Goal: Information Seeking & Learning: Compare options

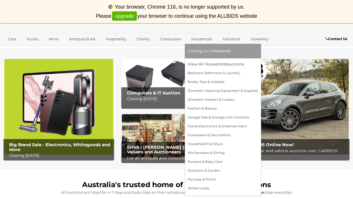
scroll to position [27, 0]
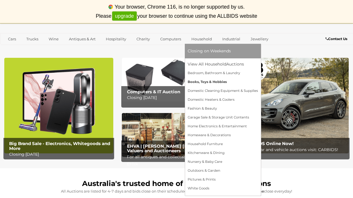
click at [212, 83] on link "Books, Toys & Hobbies" at bounding box center [223, 82] width 70 height 9
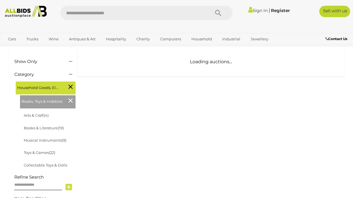
scroll to position [78, 0]
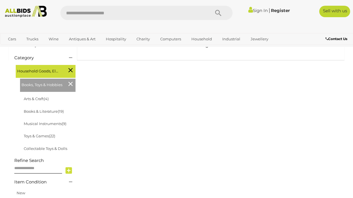
click at [58, 78] on div "Household Goods, Electricals & Hobbies" at bounding box center [46, 71] width 60 height 13
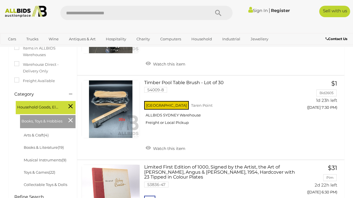
scroll to position [104, 0]
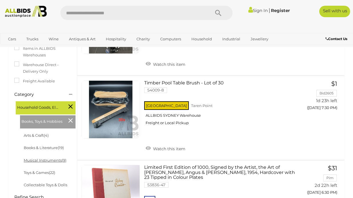
click at [47, 162] on link "Musical Instruments (9)" at bounding box center [45, 160] width 43 height 5
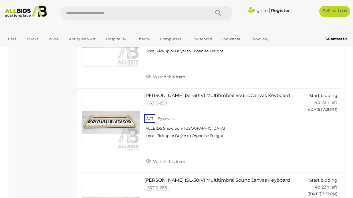
scroll to position [605, 0]
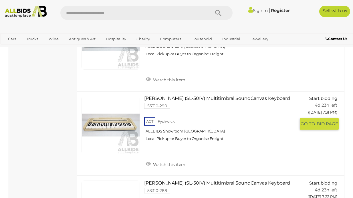
click at [198, 98] on link "Roland (SL-50IV) Multitimbral SoundCanvas Keyboard 53310-290 ACT Fyshwick" at bounding box center [223, 121] width 148 height 50
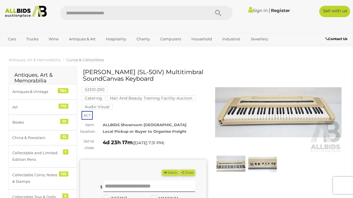
scroll to position [7, 0]
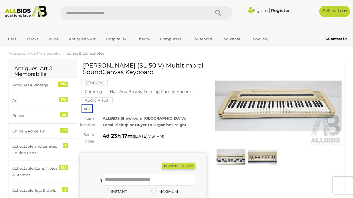
click at [248, 107] on img at bounding box center [278, 106] width 127 height 82
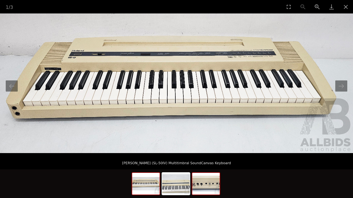
click at [205, 180] on img at bounding box center [205, 184] width 27 height 22
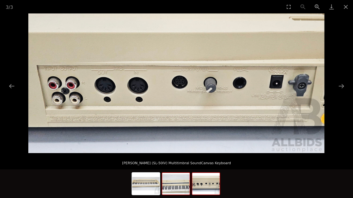
click at [169, 180] on img at bounding box center [175, 184] width 27 height 22
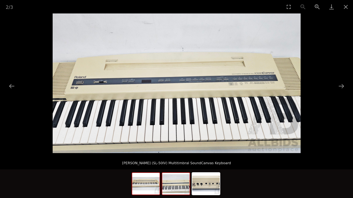
click at [156, 184] on img at bounding box center [145, 184] width 27 height 22
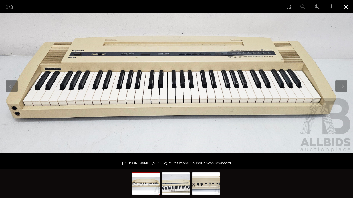
click at [347, 8] on button "Close gallery" at bounding box center [346, 6] width 14 height 13
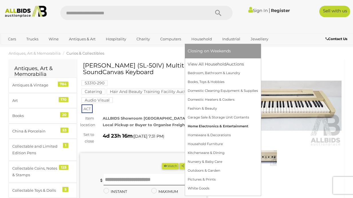
click at [205, 128] on link "Home Electronics & Entertainment" at bounding box center [223, 126] width 70 height 9
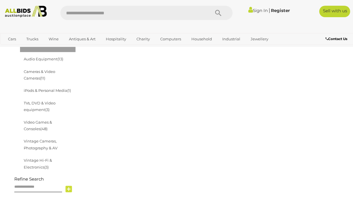
scroll to position [112, 0]
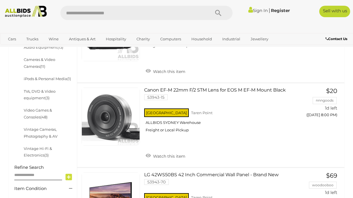
scroll to position [192, 0]
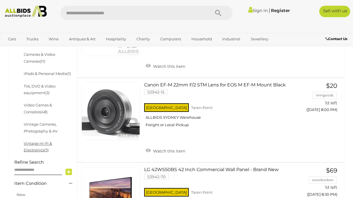
click at [52, 143] on link "Vintage Hi-Fi & Electronics (3)" at bounding box center [38, 146] width 28 height 11
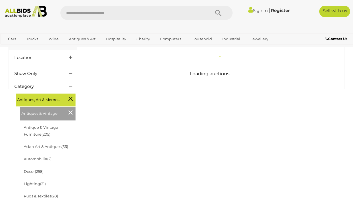
scroll to position [54, 0]
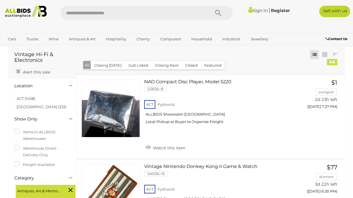
scroll to position [20, 0]
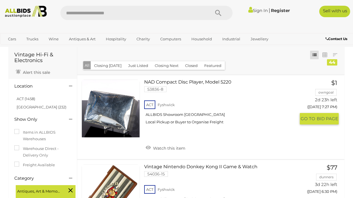
click at [109, 106] on link at bounding box center [111, 109] width 58 height 58
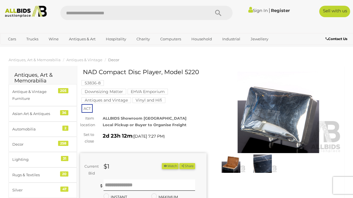
click at [236, 169] on img at bounding box center [231, 164] width 29 height 19
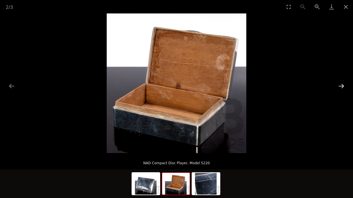
click at [343, 85] on button "Next slide" at bounding box center [342, 85] width 12 height 11
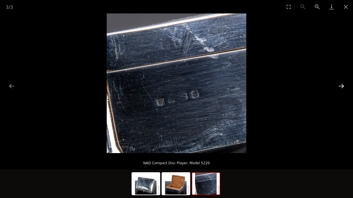
click at [343, 85] on button "Next slide" at bounding box center [342, 85] width 12 height 11
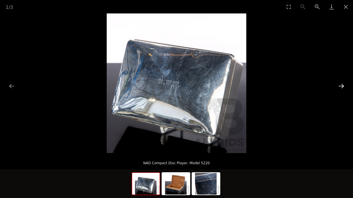
click at [343, 85] on button "Next slide" at bounding box center [342, 85] width 12 height 11
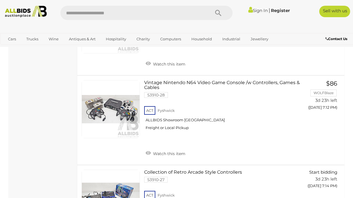
scroll to position [1904, 0]
click at [119, 108] on link at bounding box center [111, 109] width 58 height 58
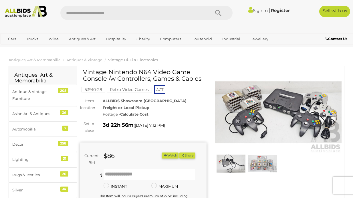
click at [241, 97] on img at bounding box center [278, 113] width 127 height 82
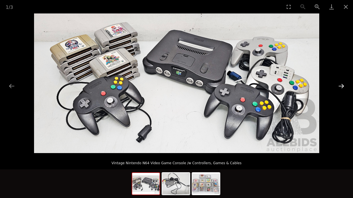
click at [341, 86] on button "Next slide" at bounding box center [342, 85] width 12 height 11
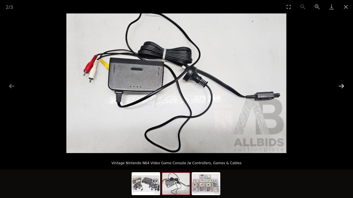
click at [341, 86] on button "Next slide" at bounding box center [342, 85] width 12 height 11
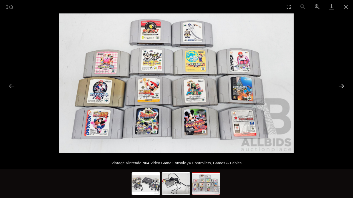
click at [341, 86] on button "Next slide" at bounding box center [342, 85] width 12 height 11
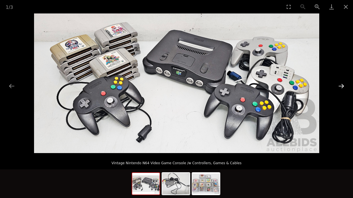
click at [341, 86] on button "Next slide" at bounding box center [342, 85] width 12 height 11
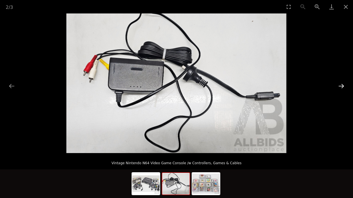
click at [341, 86] on button "Next slide" at bounding box center [342, 85] width 12 height 11
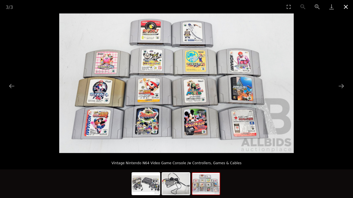
click at [349, 8] on button "Close gallery" at bounding box center [346, 6] width 14 height 13
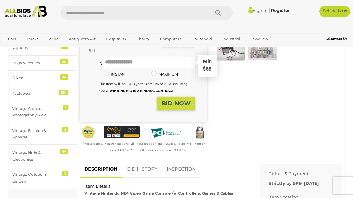
scroll to position [112, 0]
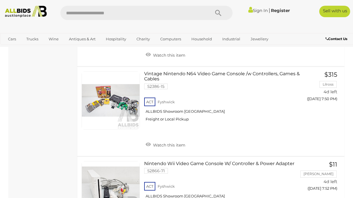
scroll to position [3553, 0]
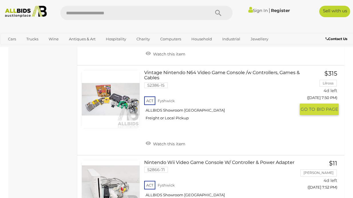
click at [106, 98] on link at bounding box center [111, 99] width 58 height 58
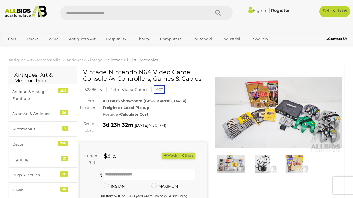
click at [252, 106] on img at bounding box center [278, 113] width 127 height 82
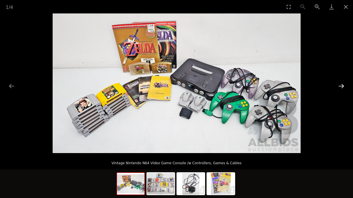
click at [344, 86] on button "Next slide" at bounding box center [342, 85] width 12 height 11
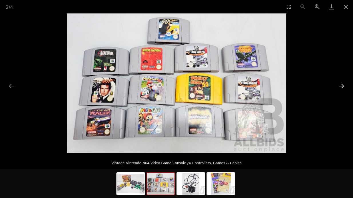
click at [344, 86] on button "Next slide" at bounding box center [342, 85] width 12 height 11
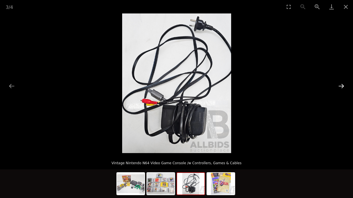
click at [344, 86] on button "Next slide" at bounding box center [342, 85] width 12 height 11
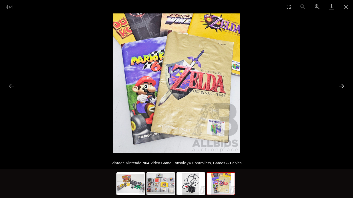
click at [344, 86] on button "Next slide" at bounding box center [342, 85] width 12 height 11
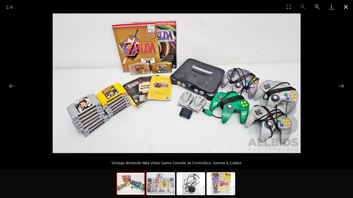
click at [345, 7] on button "Close gallery" at bounding box center [346, 6] width 14 height 13
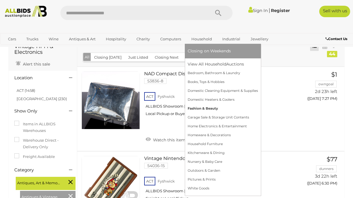
scroll to position [34, 0]
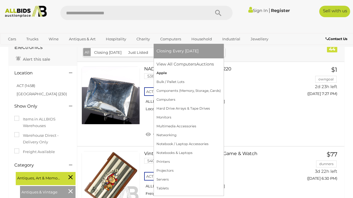
click at [163, 72] on link "Apple" at bounding box center [189, 73] width 64 height 9
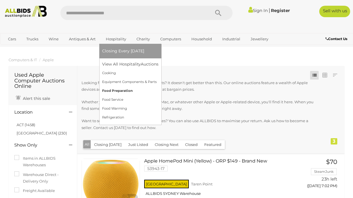
click at [126, 87] on link "Food Preparation" at bounding box center [130, 90] width 56 height 9
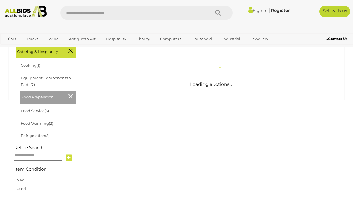
scroll to position [97, 0]
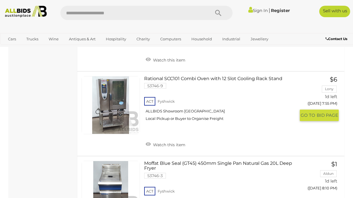
scroll to position [599, 0]
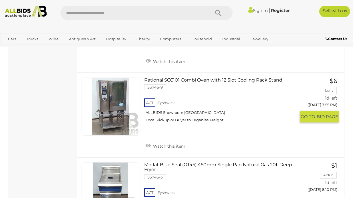
click at [110, 112] on link at bounding box center [111, 107] width 58 height 58
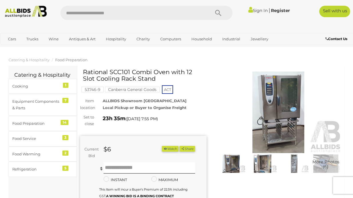
click at [285, 111] on img at bounding box center [278, 113] width 127 height 82
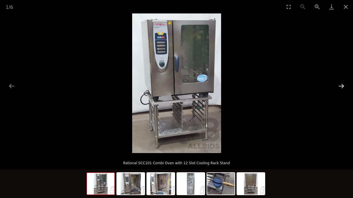
click at [339, 84] on button "Next slide" at bounding box center [342, 85] width 12 height 11
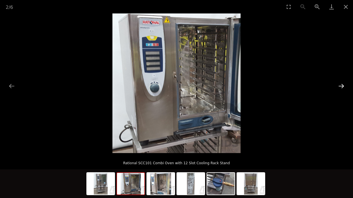
click at [339, 84] on button "Next slide" at bounding box center [342, 85] width 12 height 11
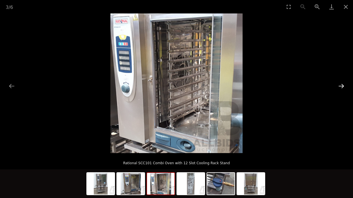
click at [339, 84] on button "Next slide" at bounding box center [342, 85] width 12 height 11
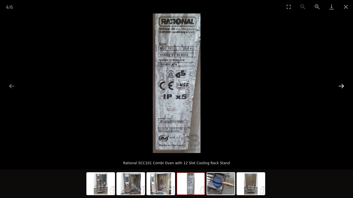
click at [339, 84] on button "Next slide" at bounding box center [342, 85] width 12 height 11
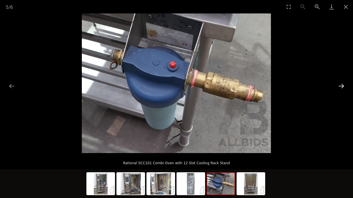
click at [339, 84] on button "Next slide" at bounding box center [342, 85] width 12 height 11
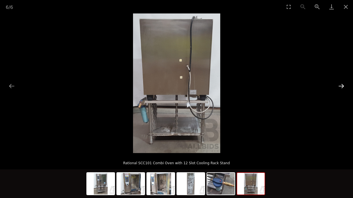
click at [339, 84] on button "Next slide" at bounding box center [342, 85] width 12 height 11
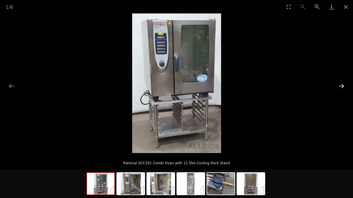
click at [339, 84] on button "Next slide" at bounding box center [342, 85] width 12 height 11
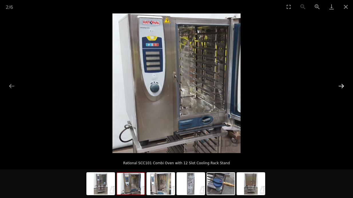
click at [339, 84] on button "Next slide" at bounding box center [342, 85] width 12 height 11
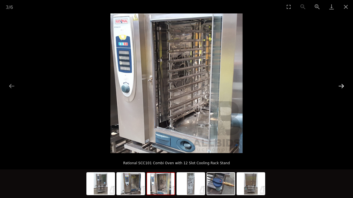
click at [339, 84] on button "Next slide" at bounding box center [342, 85] width 12 height 11
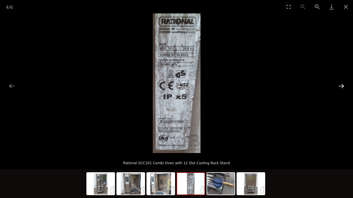
click at [339, 84] on button "Next slide" at bounding box center [342, 85] width 12 height 11
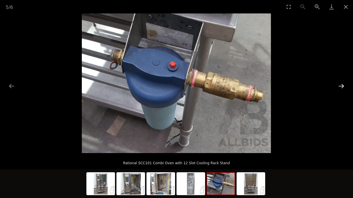
click at [339, 84] on button "Next slide" at bounding box center [342, 85] width 12 height 11
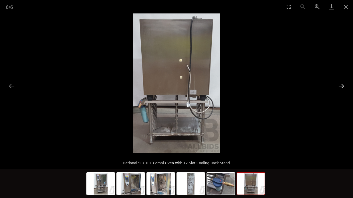
click at [339, 84] on button "Next slide" at bounding box center [342, 85] width 12 height 11
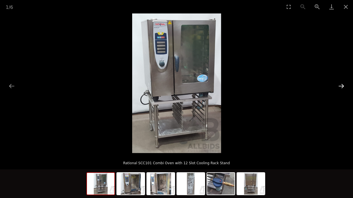
click at [339, 84] on button "Next slide" at bounding box center [342, 85] width 12 height 11
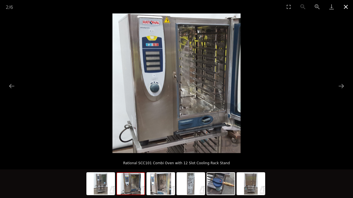
click at [346, 6] on button "Close gallery" at bounding box center [346, 6] width 14 height 13
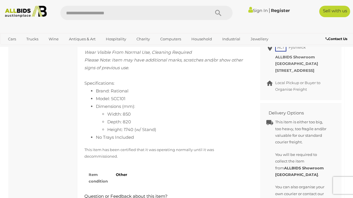
scroll to position [303, 0]
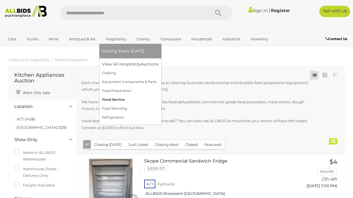
click at [126, 101] on link "Food Service" at bounding box center [130, 99] width 56 height 9
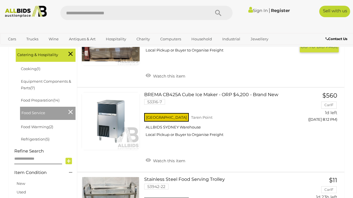
scroll to position [153, 0]
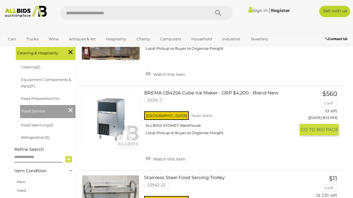
click at [103, 115] on link at bounding box center [111, 120] width 58 height 58
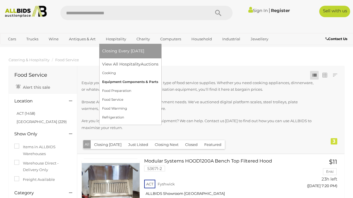
click at [134, 78] on link "Equipment Components & Parts" at bounding box center [130, 82] width 56 height 9
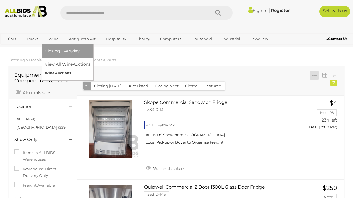
click at [65, 76] on link "Wine Auctions" at bounding box center [68, 73] width 46 height 9
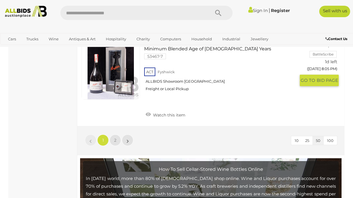
scroll to position [4334, 0]
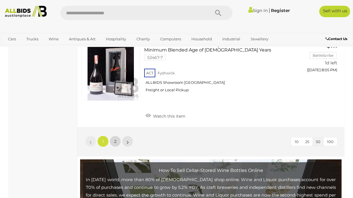
click at [116, 141] on span "2" at bounding box center [115, 141] width 2 height 5
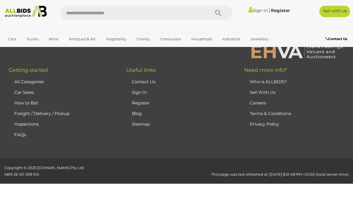
scroll to position [103, 0]
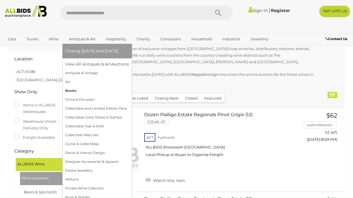
scroll to position [54, 0]
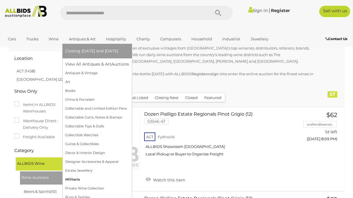
click at [71, 181] on link "Militaria" at bounding box center [97, 179] width 64 height 9
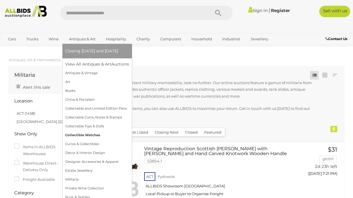
click at [92, 135] on link "Collectible Watches" at bounding box center [97, 135] width 64 height 9
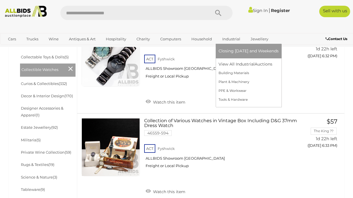
scroll to position [271, 0]
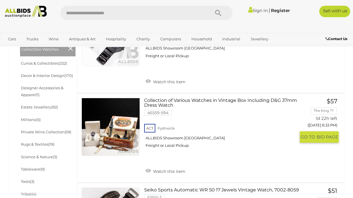
click at [104, 110] on link at bounding box center [111, 127] width 58 height 58
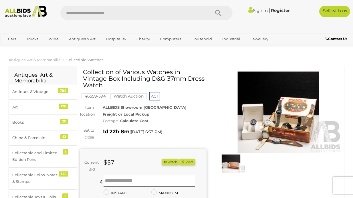
click at [280, 114] on img at bounding box center [278, 113] width 127 height 82
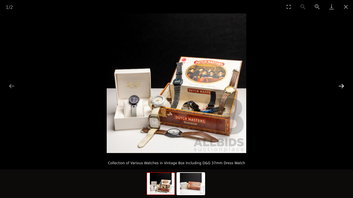
click at [341, 84] on button "Next slide" at bounding box center [342, 85] width 12 height 11
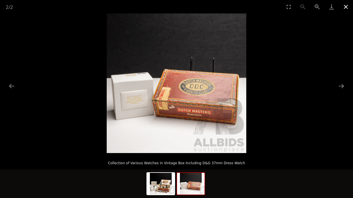
click at [346, 8] on button "Close gallery" at bounding box center [346, 6] width 14 height 13
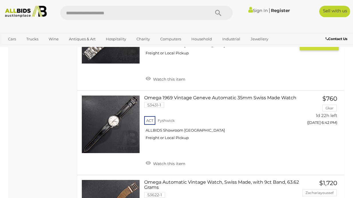
scroll to position [1071, 0]
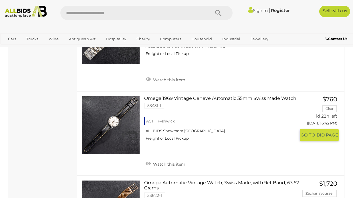
click at [113, 102] on link at bounding box center [111, 125] width 58 height 58
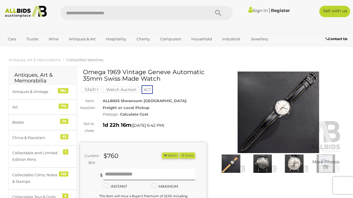
click at [275, 102] on img at bounding box center [278, 113] width 127 height 82
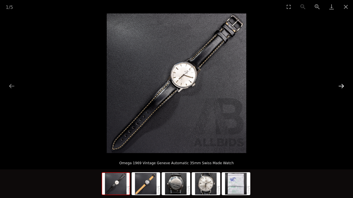
click at [342, 84] on button "Next slide" at bounding box center [342, 85] width 12 height 11
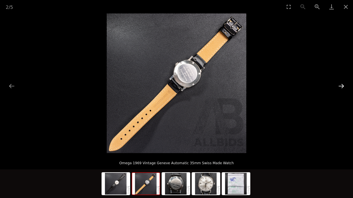
click at [342, 84] on button "Next slide" at bounding box center [342, 85] width 12 height 11
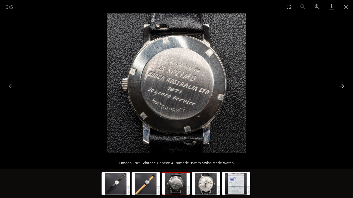
click at [342, 84] on button "Next slide" at bounding box center [342, 85] width 12 height 11
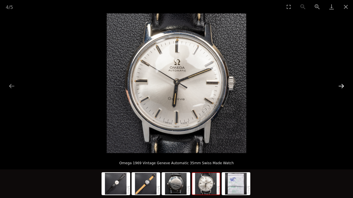
click at [342, 84] on button "Next slide" at bounding box center [342, 85] width 12 height 11
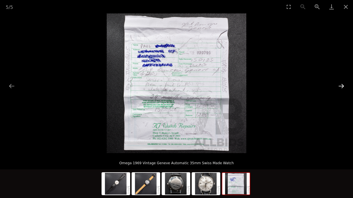
click at [342, 84] on button "Next slide" at bounding box center [342, 85] width 12 height 11
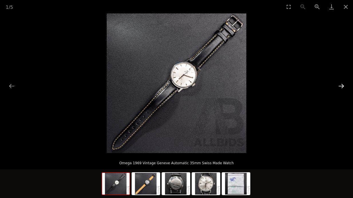
click at [342, 84] on button "Next slide" at bounding box center [342, 85] width 12 height 11
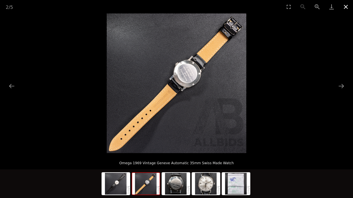
click at [347, 6] on button "Close gallery" at bounding box center [346, 6] width 14 height 13
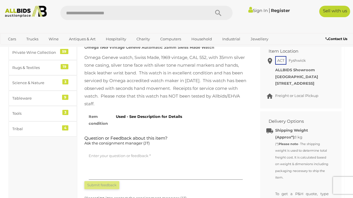
scroll to position [258, 0]
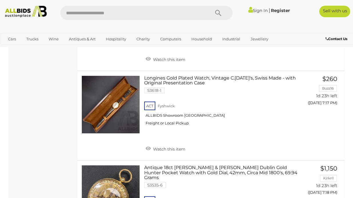
scroll to position [3831, 0]
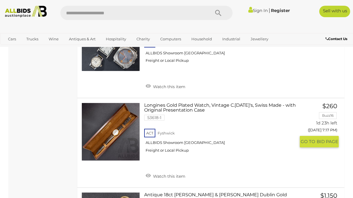
click at [111, 103] on link at bounding box center [111, 132] width 58 height 58
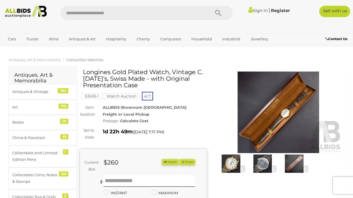
click at [275, 121] on img at bounding box center [278, 113] width 127 height 82
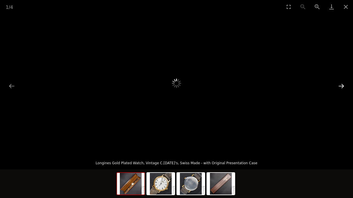
click at [343, 87] on button "Next slide" at bounding box center [342, 85] width 12 height 11
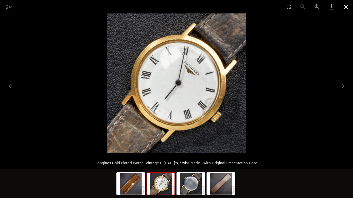
click at [345, 8] on button "Close gallery" at bounding box center [346, 6] width 14 height 13
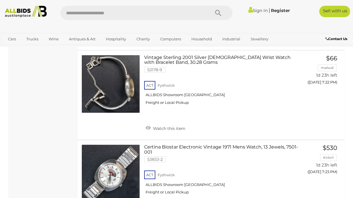
scroll to position [4326, 0]
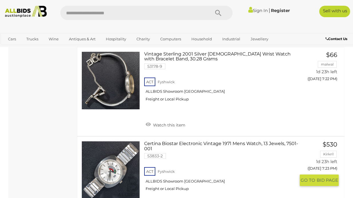
click at [107, 141] on link at bounding box center [111, 170] width 58 height 58
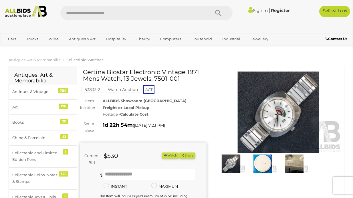
click at [266, 91] on img at bounding box center [278, 113] width 127 height 82
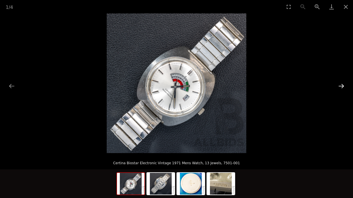
click at [345, 86] on button "Next slide" at bounding box center [342, 85] width 12 height 11
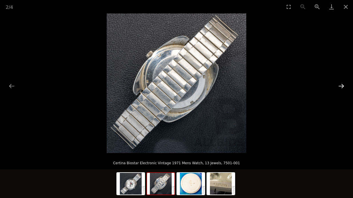
click at [345, 86] on button "Next slide" at bounding box center [342, 85] width 12 height 11
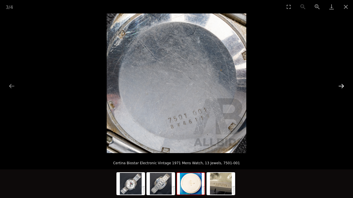
click at [345, 86] on button "Next slide" at bounding box center [342, 85] width 12 height 11
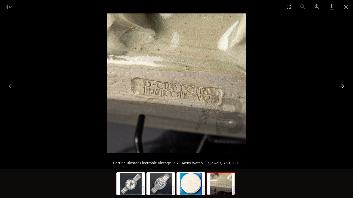
click at [345, 86] on button "Next slide" at bounding box center [342, 85] width 12 height 11
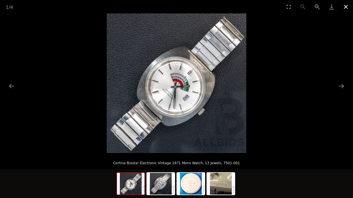
click at [347, 6] on button "Close gallery" at bounding box center [346, 6] width 14 height 13
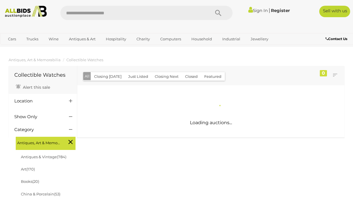
scroll to position [685, 0]
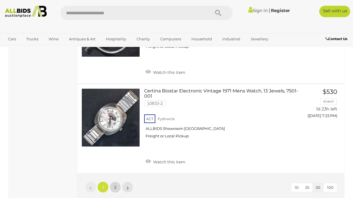
click at [117, 182] on link "2" at bounding box center [115, 187] width 11 height 11
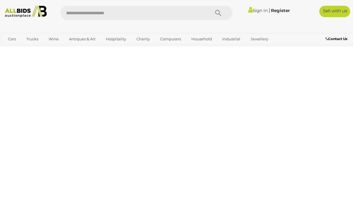
scroll to position [37, 0]
